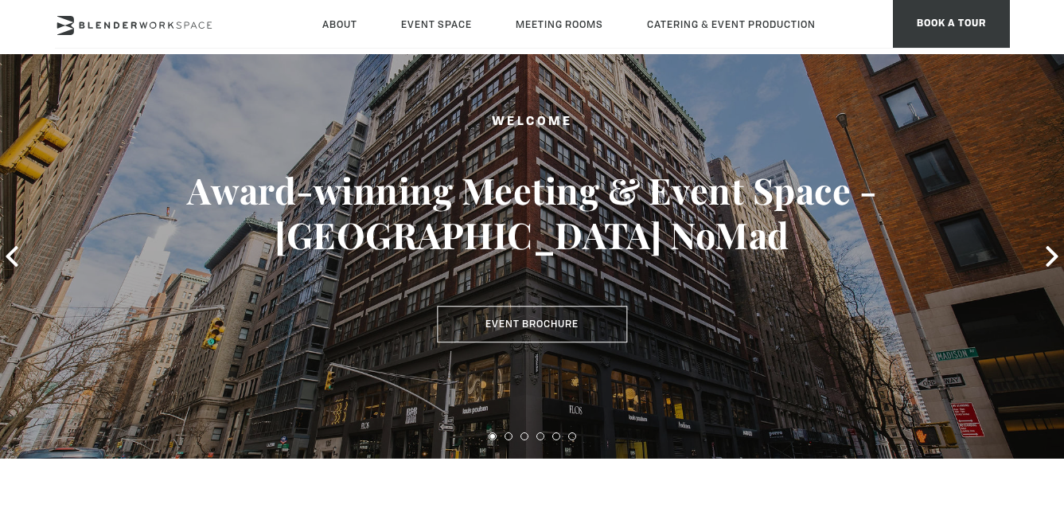
scroll to position [98, 0]
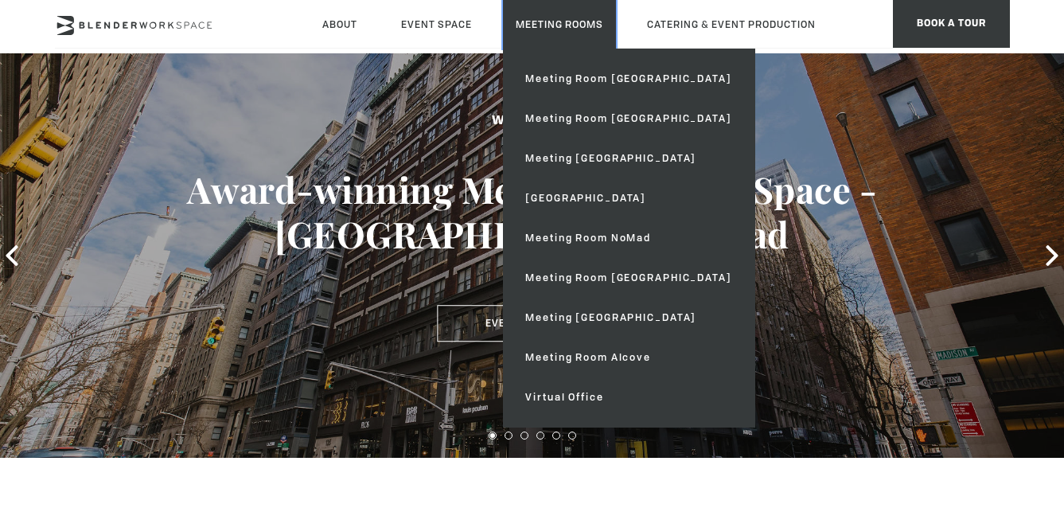
click at [570, 29] on link "Meeting Rooms" at bounding box center [559, 24] width 113 height 49
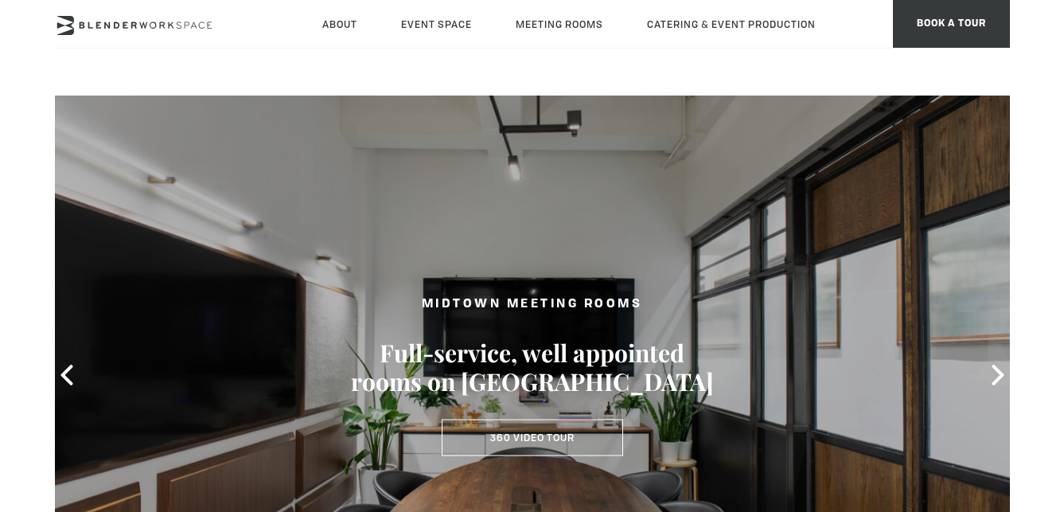
type div "2025-09-30"
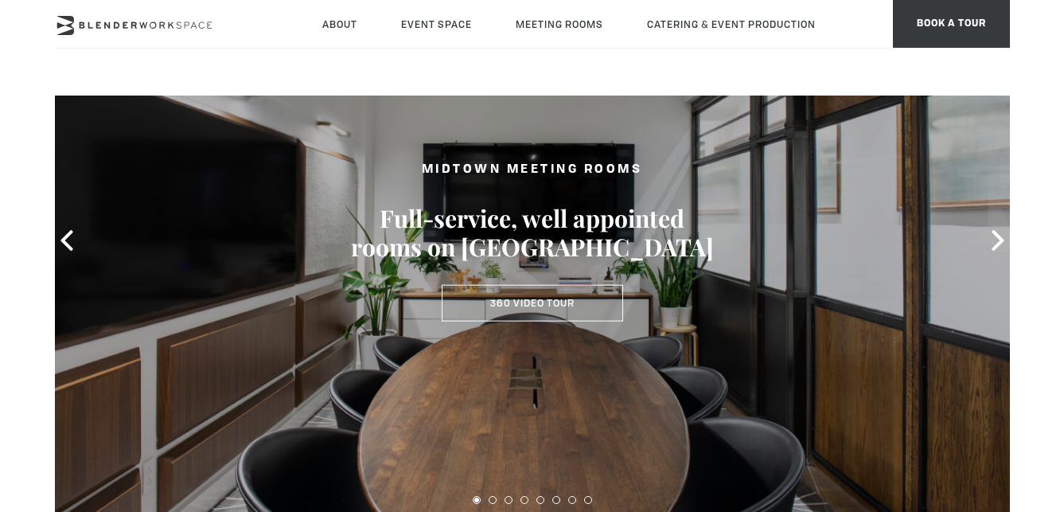
scroll to position [158, 0]
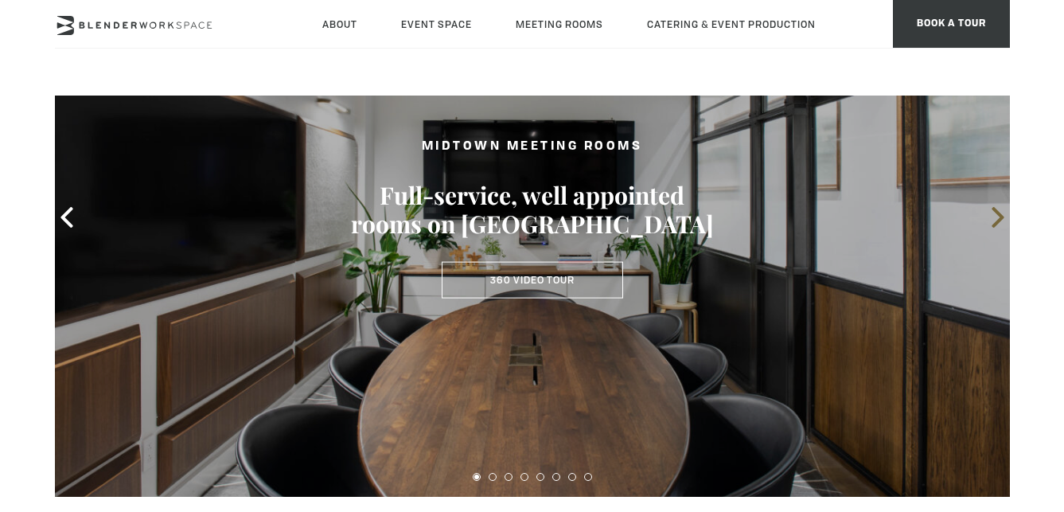
click at [989, 216] on icon at bounding box center [997, 217] width 21 height 21
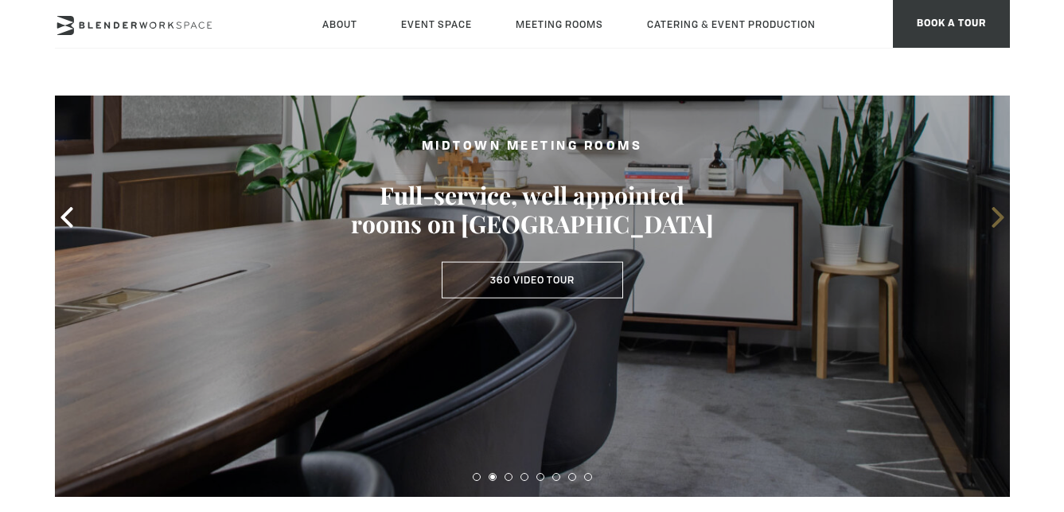
click at [989, 216] on icon at bounding box center [997, 217] width 21 height 21
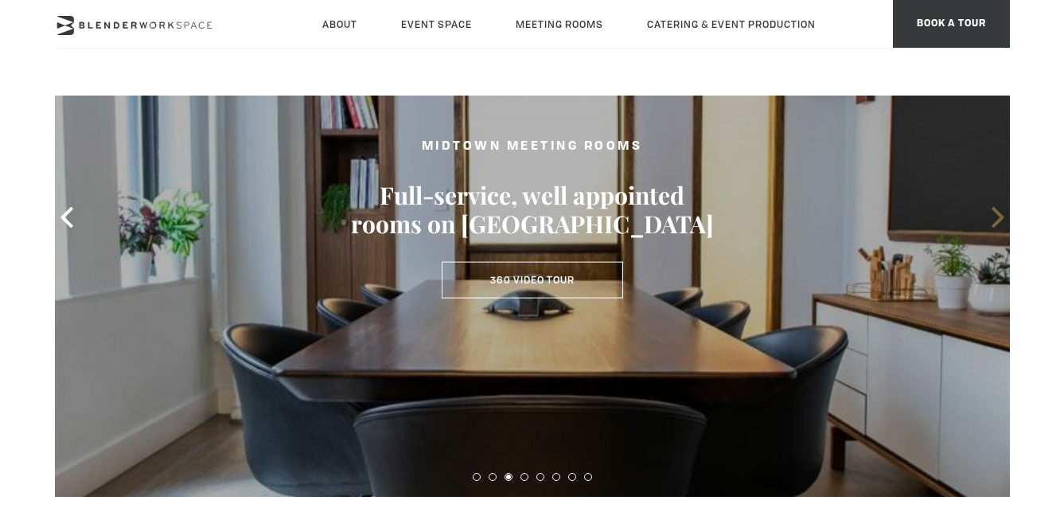
click at [989, 216] on icon at bounding box center [997, 217] width 21 height 21
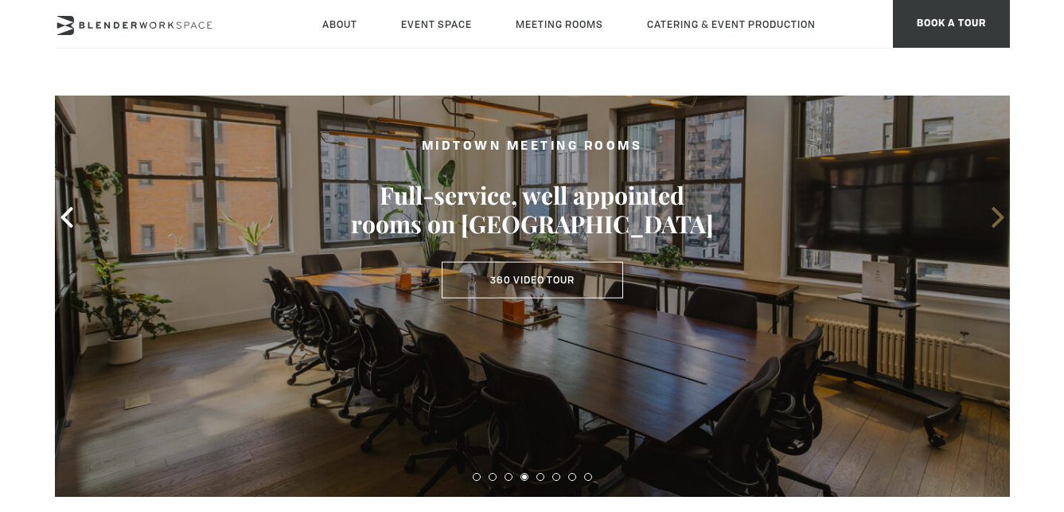
click at [989, 216] on icon at bounding box center [997, 217] width 21 height 21
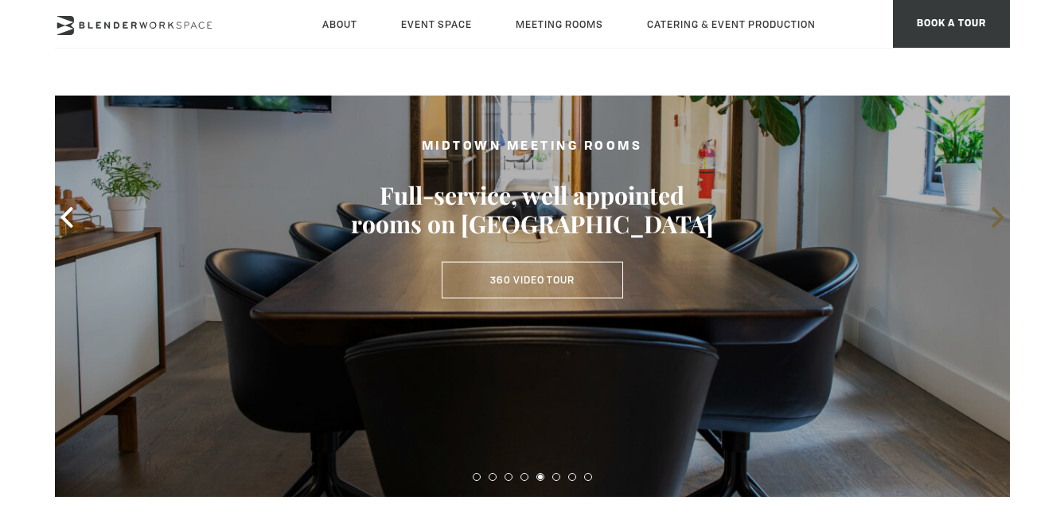
click at [989, 216] on icon at bounding box center [997, 217] width 21 height 21
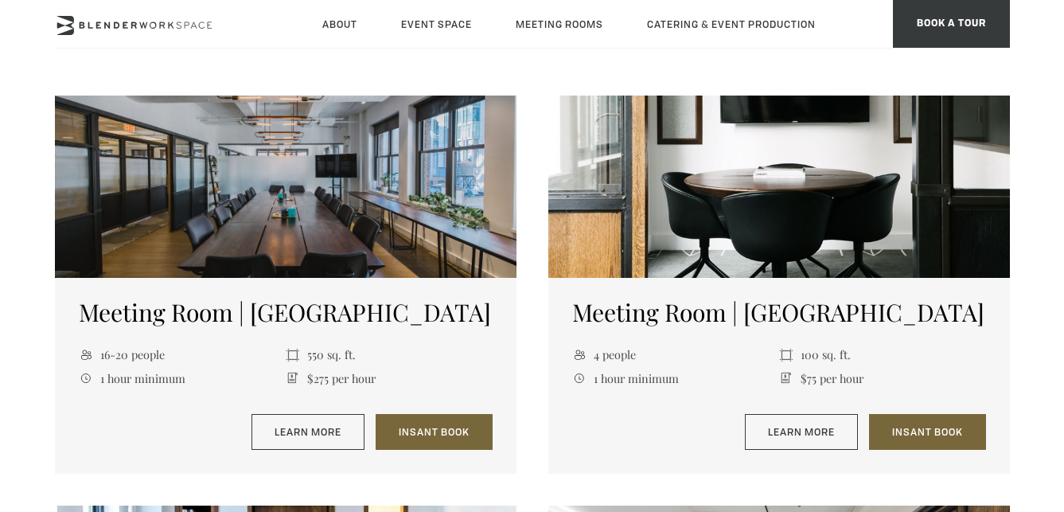
scroll to position [706, 0]
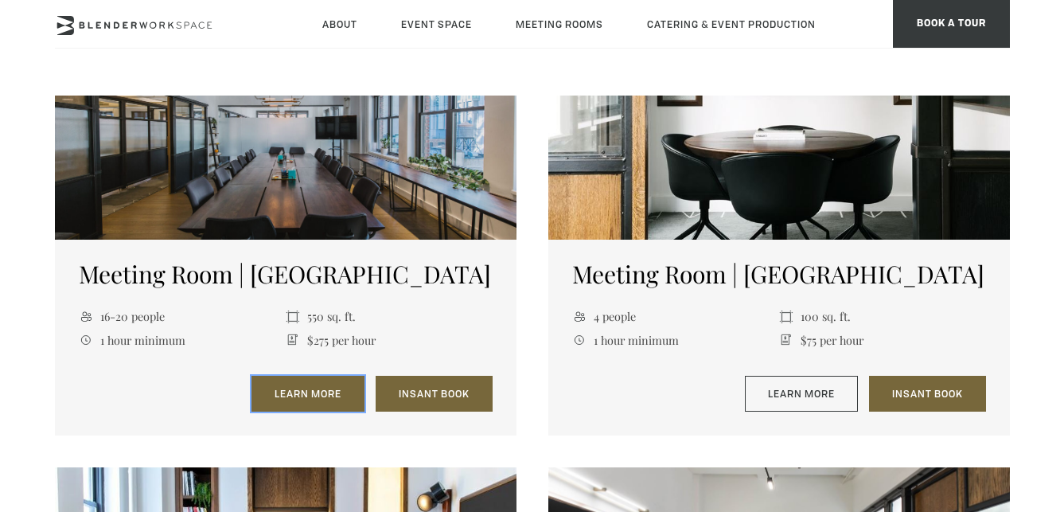
click at [298, 397] on link "Learn More" at bounding box center [307, 394] width 113 height 37
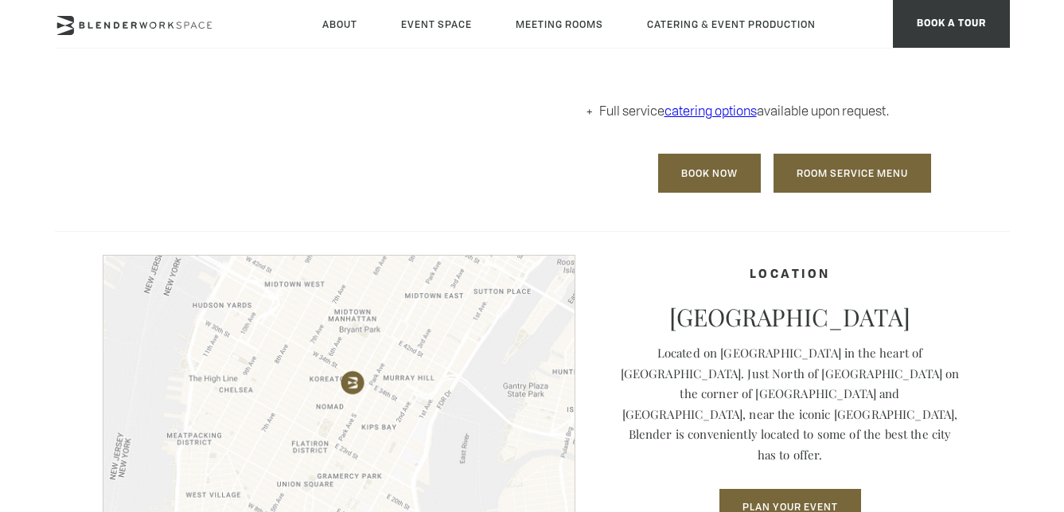
scroll to position [1088, 0]
click at [843, 183] on link "Room Service Menu" at bounding box center [852, 173] width 158 height 39
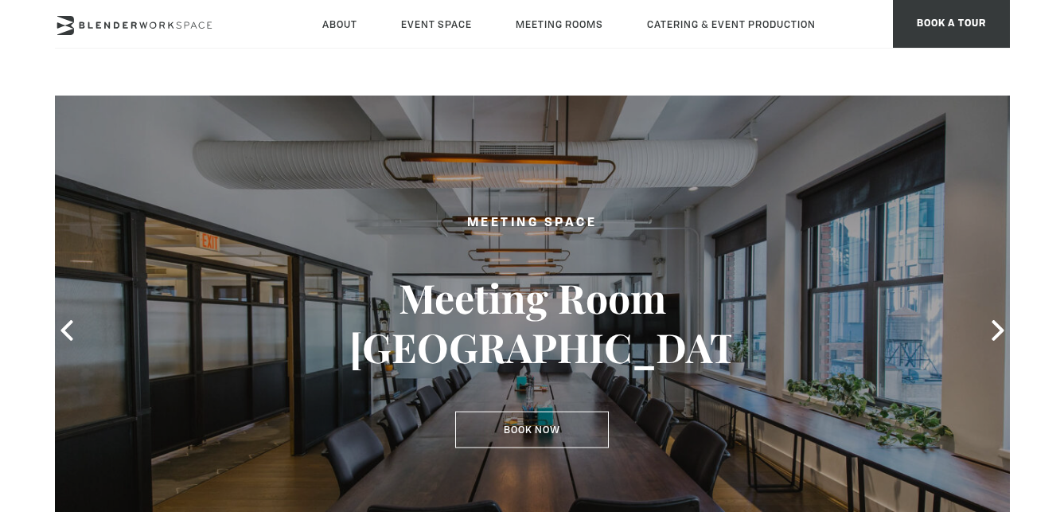
scroll to position [45, 0]
click at [640, 59] on header "About Neighborhood Global Collective Journal Event Space The Auditorium Event S…" at bounding box center [532, 47] width 1064 height 95
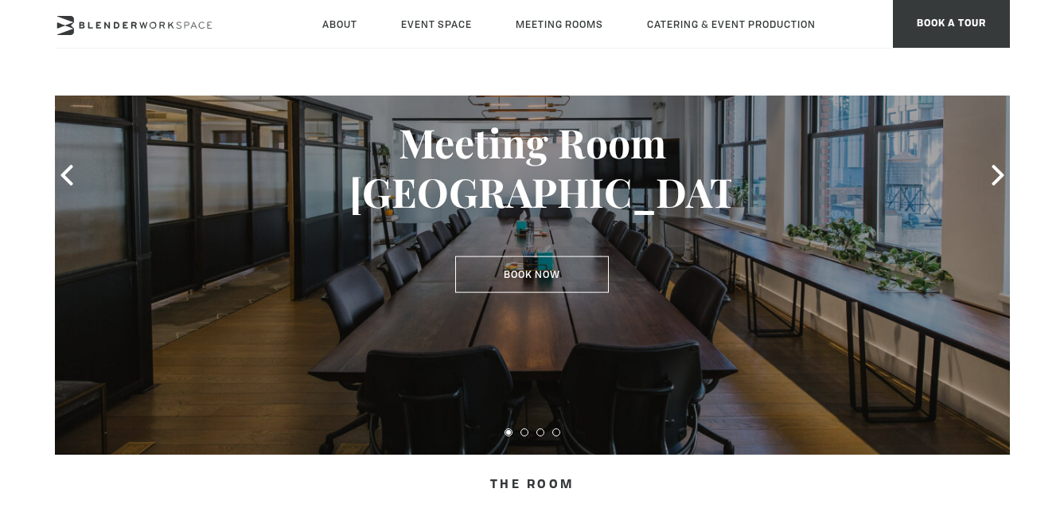
scroll to position [200, 0]
